Goal: Find specific fact: Find specific fact

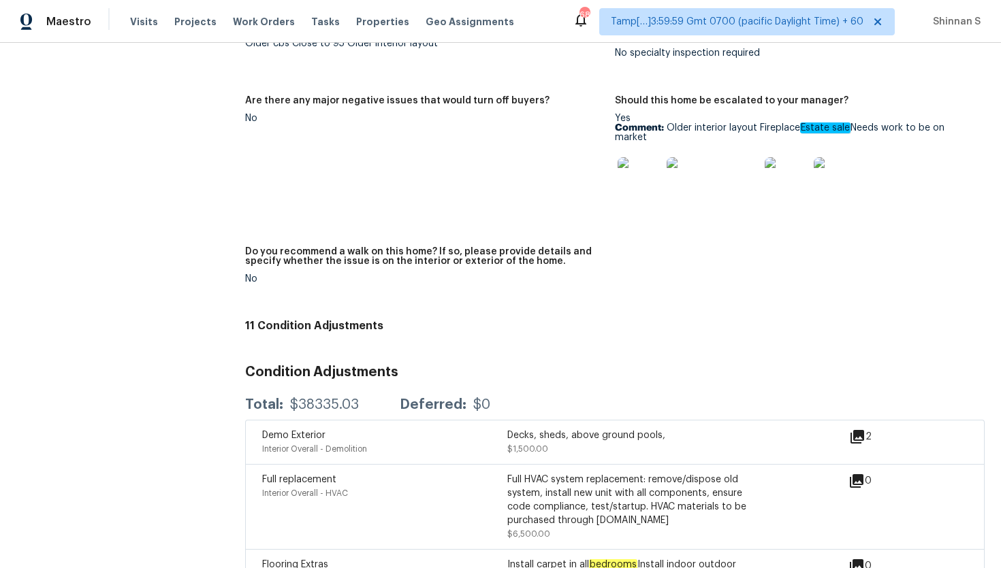
scroll to position [3360, 0]
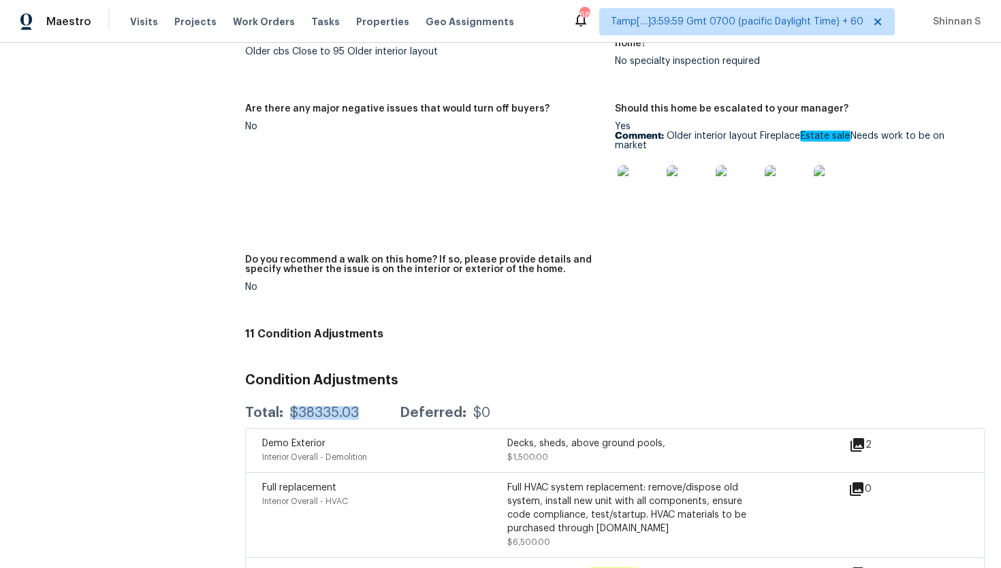
drag, startPoint x: 356, startPoint y: 374, endPoint x: 289, endPoint y: 372, distance: 66.8
click at [290, 406] on div "$38335.03" at bounding box center [324, 413] width 69 height 14
copy div "$38335.03"
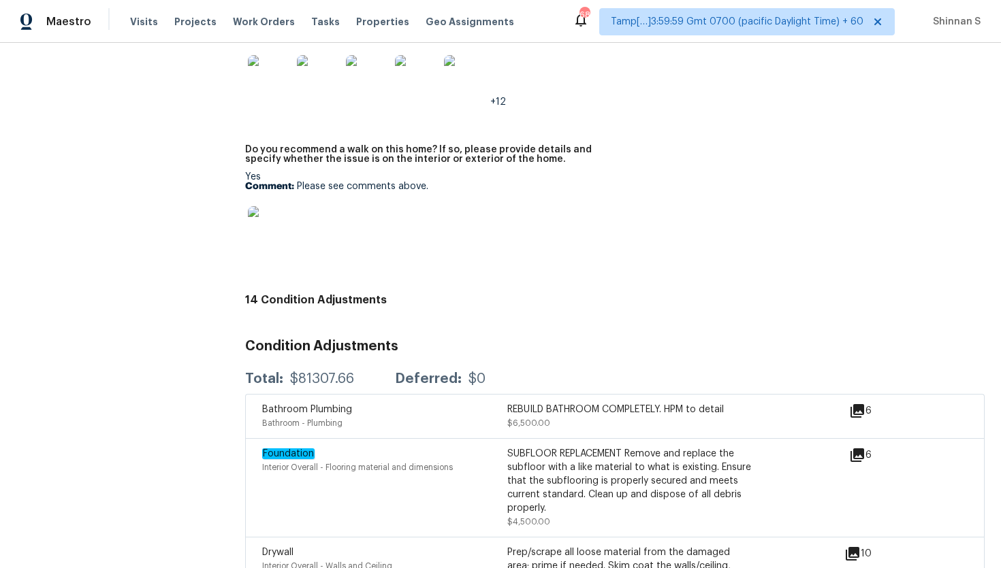
scroll to position [3311, 0]
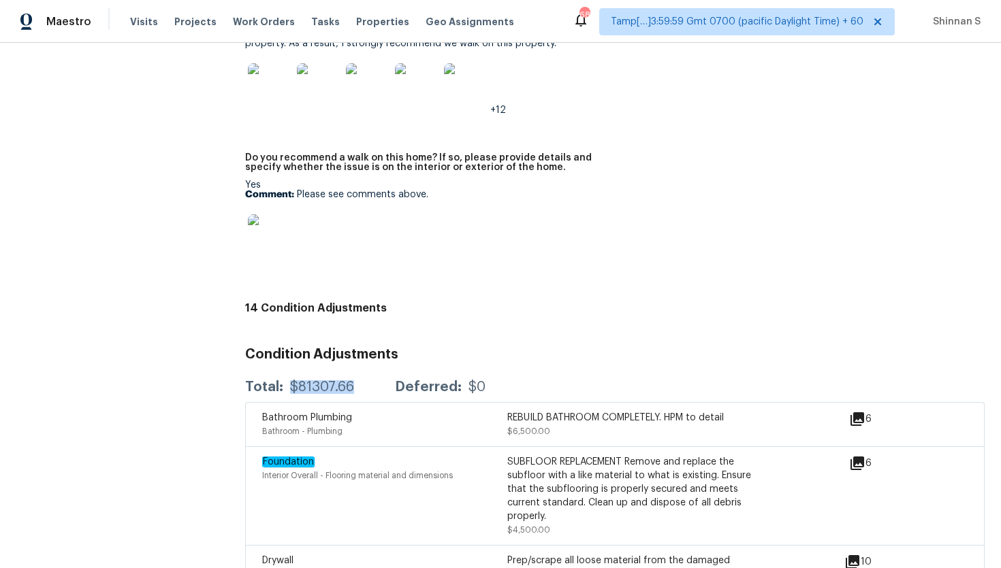
drag, startPoint x: 291, startPoint y: 368, endPoint x: 355, endPoint y: 368, distance: 64.7
click at [355, 381] on div "Total: $81307.66 Deferred: $0" at bounding box center [365, 388] width 240 height 14
copy div "$81307.66"
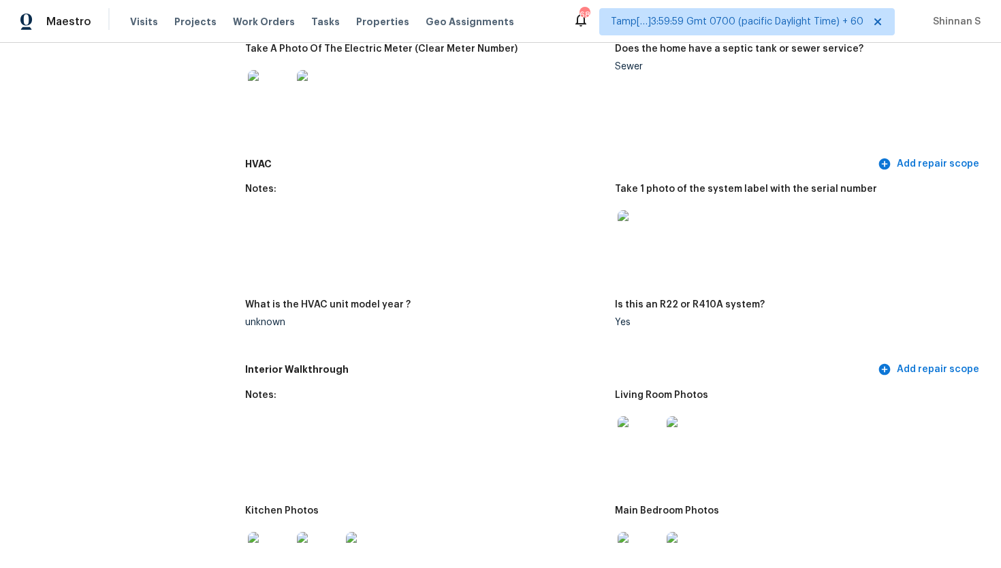
scroll to position [1208, 0]
